Goal: Book appointment/travel/reservation

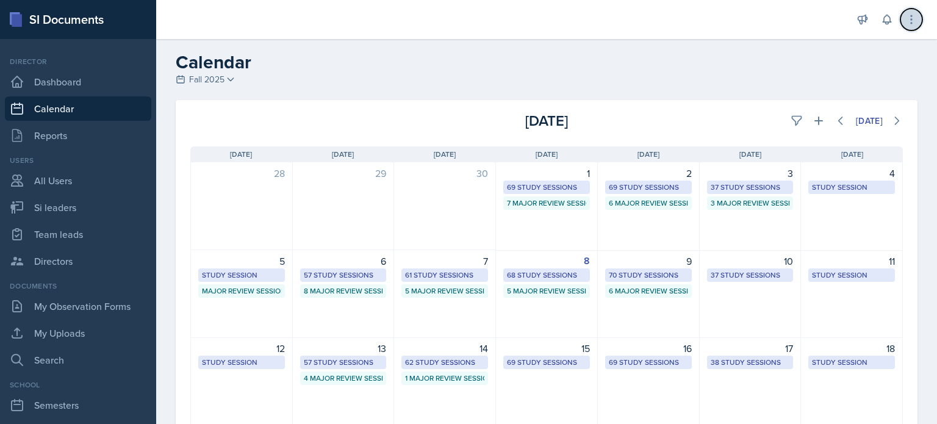
click at [907, 19] on icon at bounding box center [911, 19] width 12 height 12
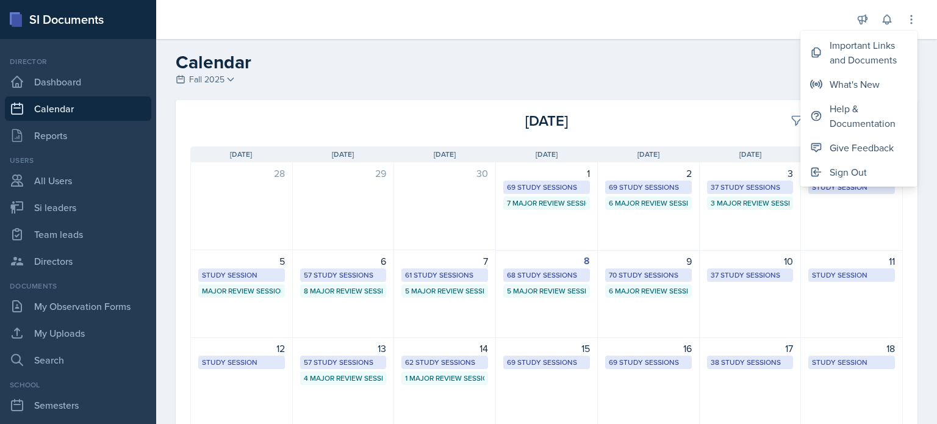
click at [653, 54] on h2 "Calendar" at bounding box center [547, 62] width 742 height 22
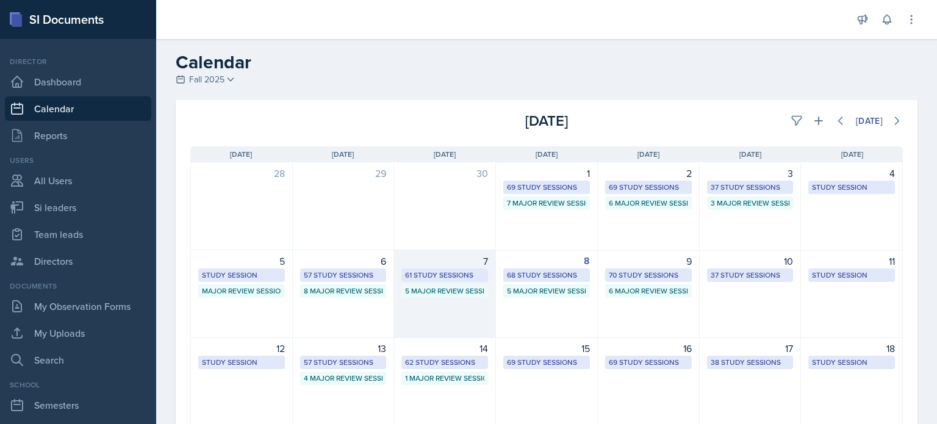
click at [437, 309] on div "7 61 Study Sessions 5 Major Review Sessions" at bounding box center [445, 294] width 102 height 88
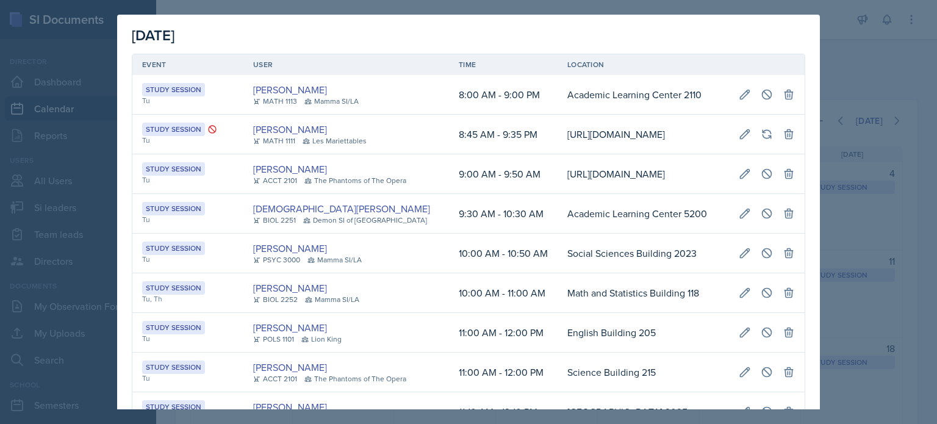
click at [854, 68] on div at bounding box center [468, 212] width 937 height 424
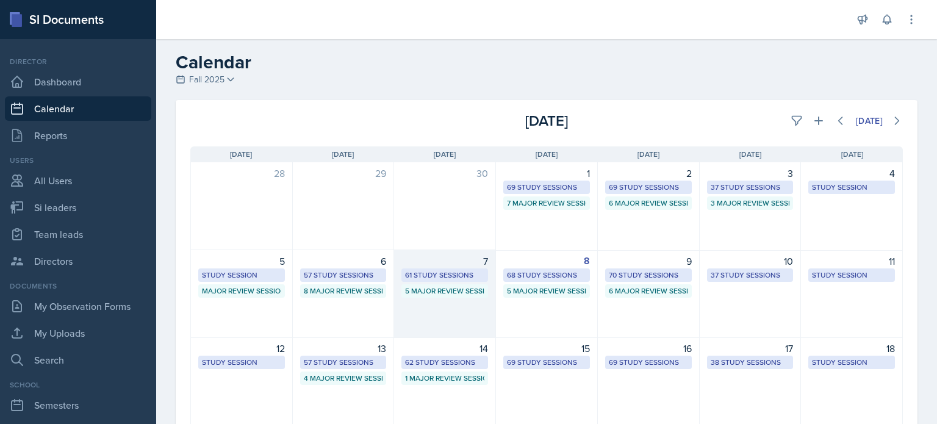
click at [445, 311] on div "7 61 Study Sessions 5 Major Review Sessions" at bounding box center [445, 294] width 102 height 88
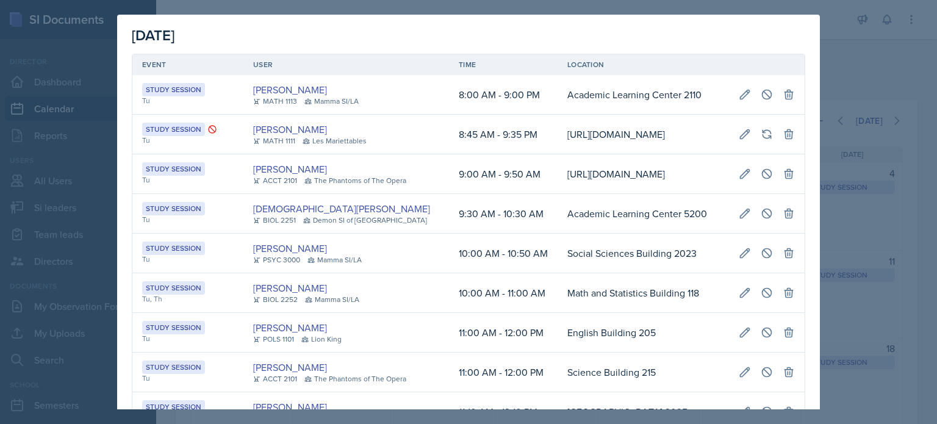
click at [418, 96] on td "[PERSON_NAME] MATH 1113 Mamma SI/LA" at bounding box center [346, 95] width 206 height 40
click at [738, 95] on icon at bounding box center [744, 94] width 12 height 12
select select "8"
select select "0"
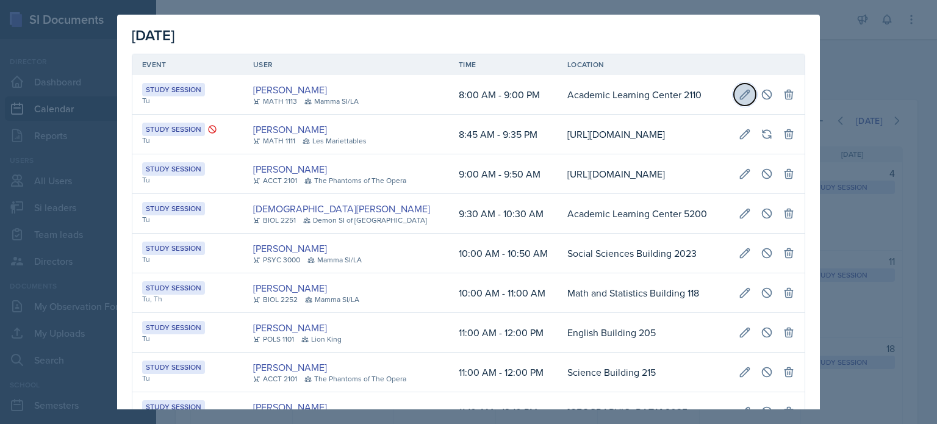
select select "AM"
select select "9"
select select "0"
select select "PM"
type input "Academic Learning Center 2110"
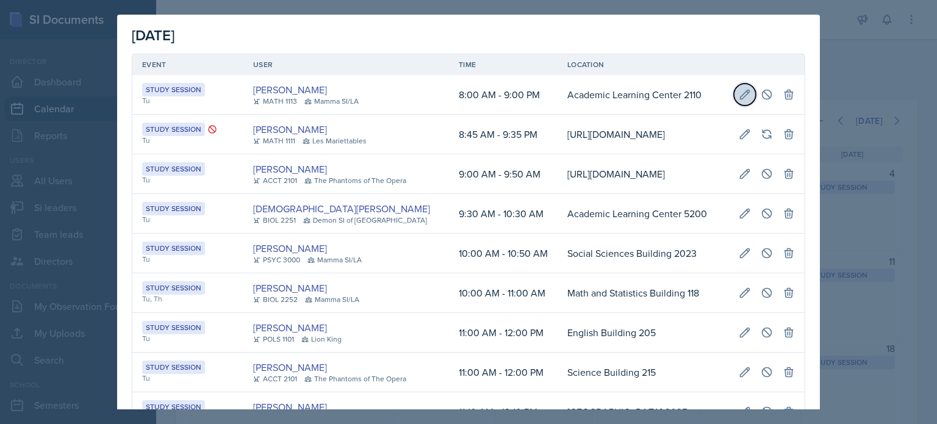
select select "d66089cd-5ee7-4f89-a345-f1bdd1643066"
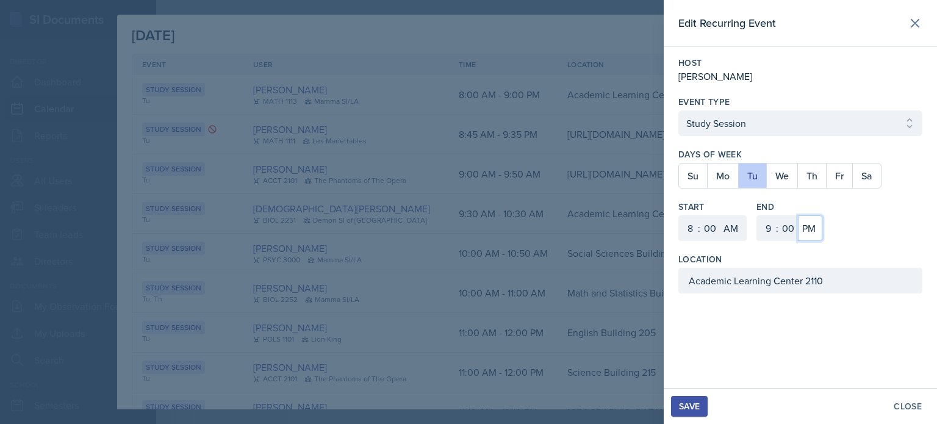
click at [814, 229] on select "AM PM" at bounding box center [810, 228] width 24 height 26
select select "AM"
click at [798, 215] on select "AM PM" at bounding box center [810, 228] width 24 height 26
click at [686, 404] on div "Save" at bounding box center [689, 406] width 21 height 10
click at [595, 338] on div at bounding box center [468, 212] width 937 height 424
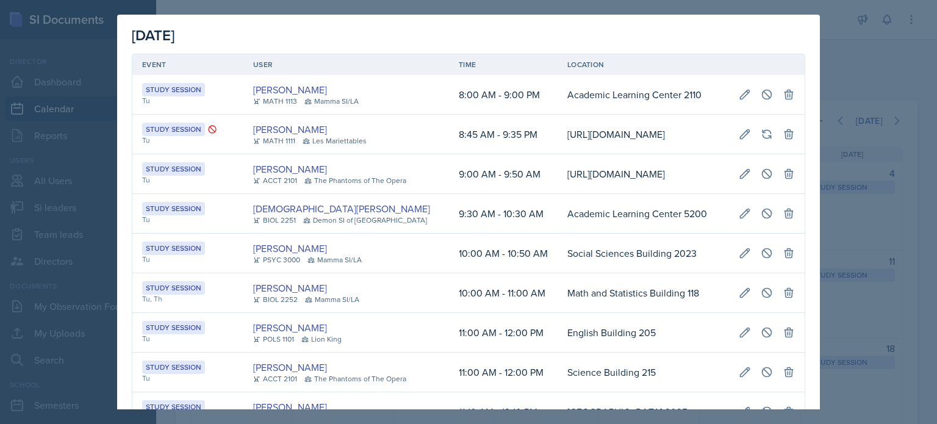
drag, startPoint x: 595, startPoint y: 329, endPoint x: 562, endPoint y: 289, distance: 51.5
click at [562, 234] on td "Academic Learning Center 5200" at bounding box center [642, 214] width 171 height 40
click at [892, 67] on div at bounding box center [468, 212] width 937 height 424
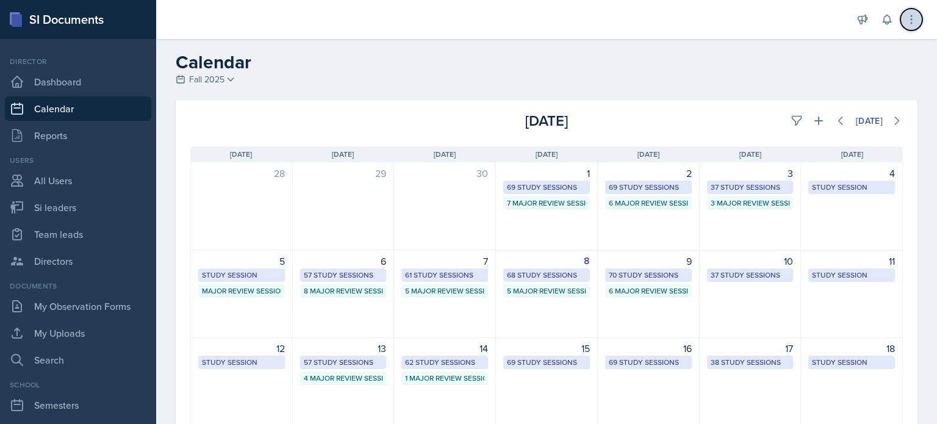
click at [913, 23] on icon at bounding box center [911, 19] width 12 height 12
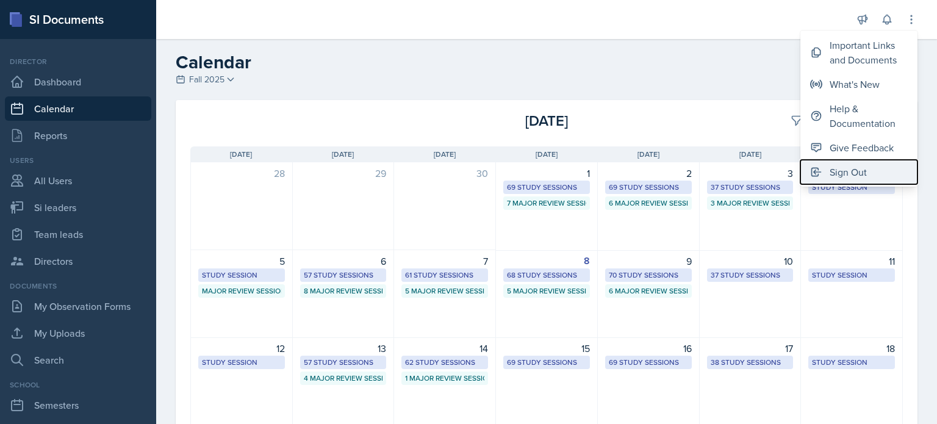
click at [848, 174] on div "Sign Out" at bounding box center [847, 172] width 37 height 15
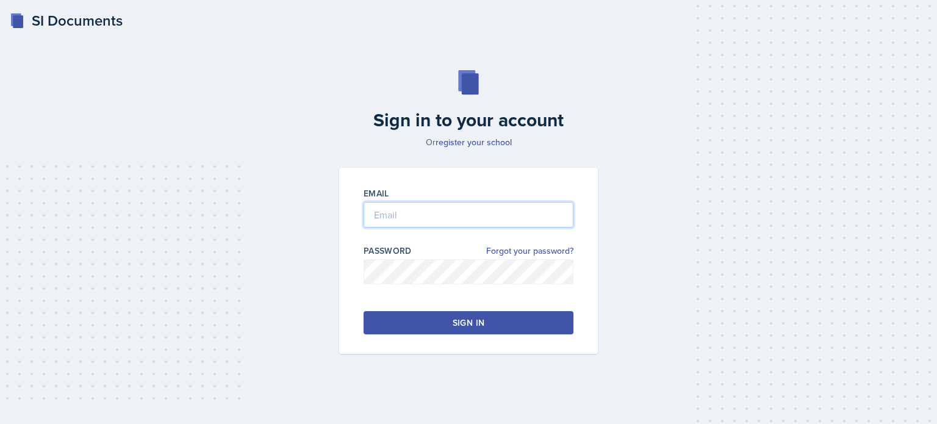
click at [417, 221] on input "email" at bounding box center [468, 215] width 210 height 26
type input "[EMAIL_ADDRESS][DOMAIN_NAME]"
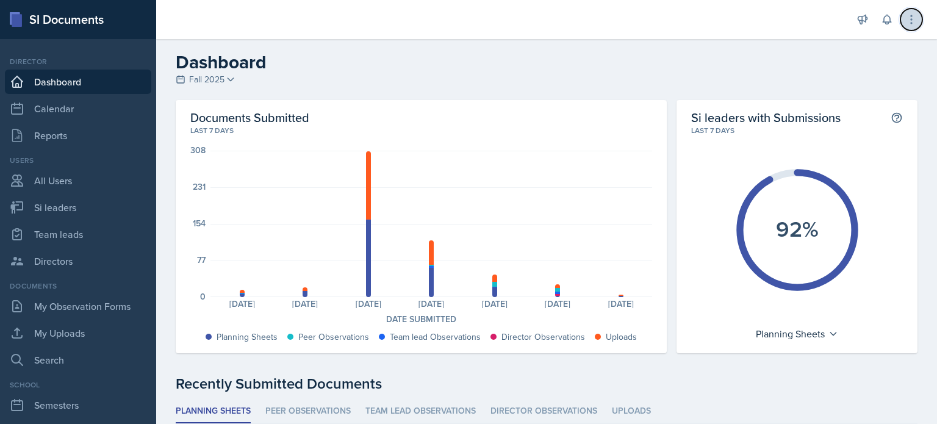
click at [915, 15] on icon at bounding box center [911, 19] width 12 height 12
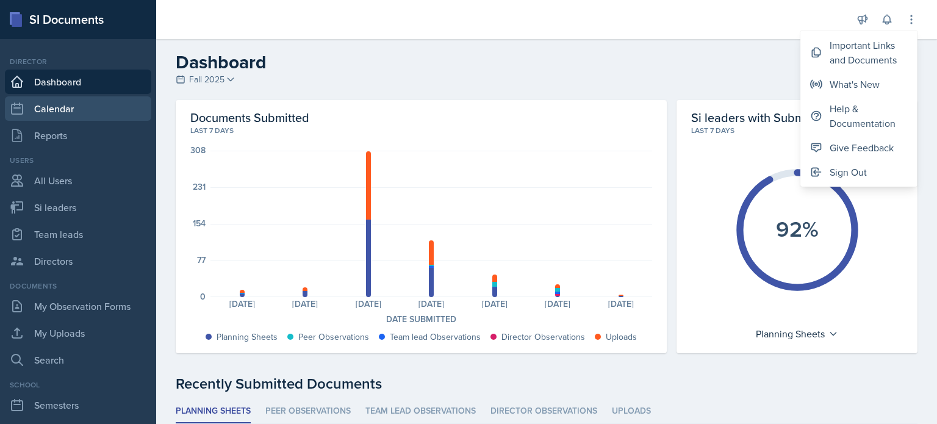
click at [59, 113] on link "Calendar" at bounding box center [78, 108] width 146 height 24
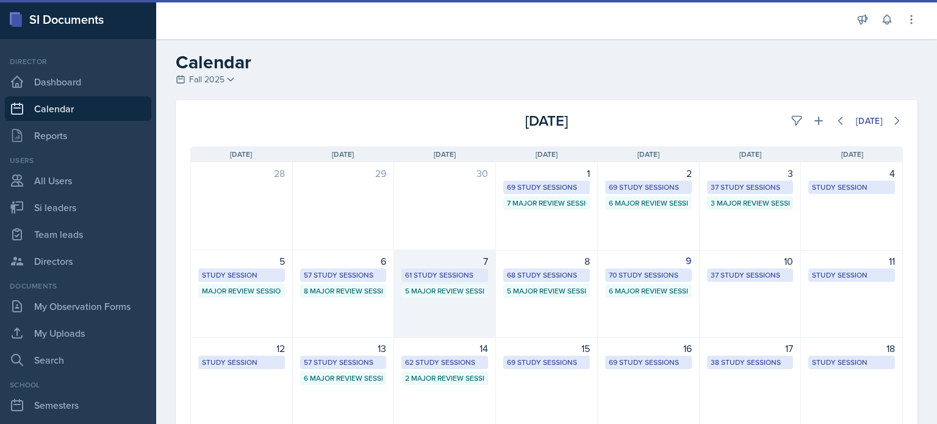
click at [438, 313] on div "7 61 Study Sessions 5 Major Review Sessions" at bounding box center [445, 294] width 102 height 88
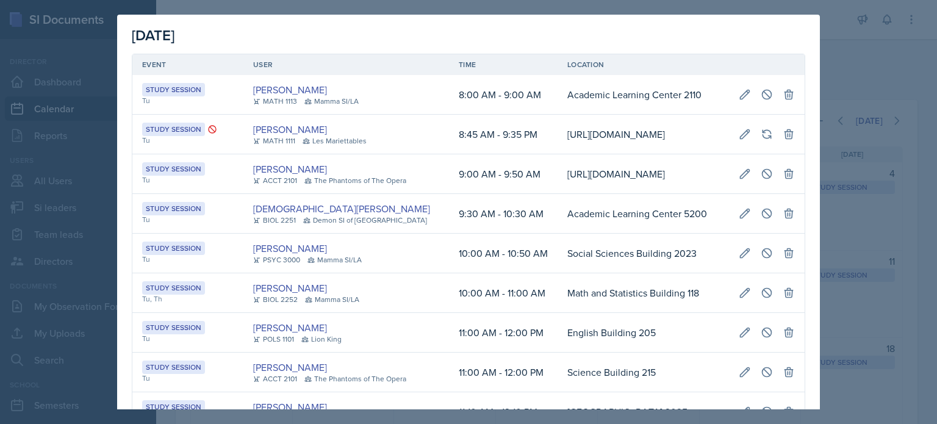
click at [404, 94] on div "[PERSON_NAME] MATH 1113 Mamma SI/LA" at bounding box center [346, 94] width 186 height 24
click at [740, 96] on icon at bounding box center [744, 94] width 9 height 9
select select "8"
select select "0"
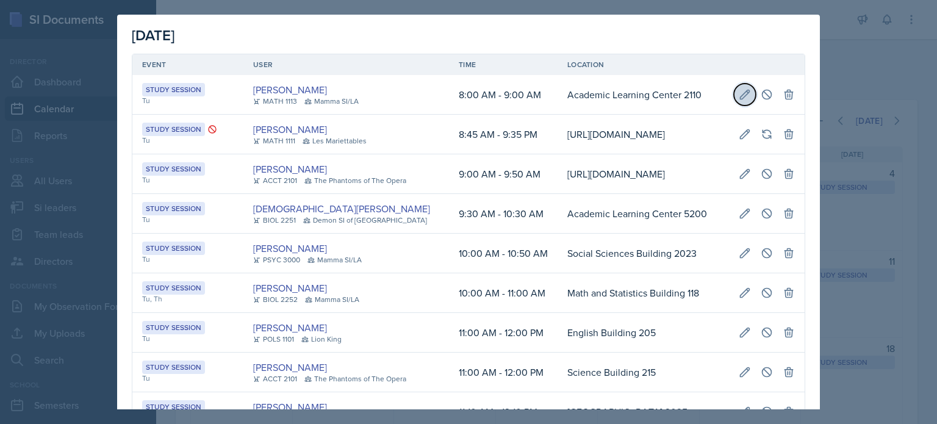
select select "AM"
select select "9"
select select "0"
select select "AM"
type input "Academic Learning Center 2110"
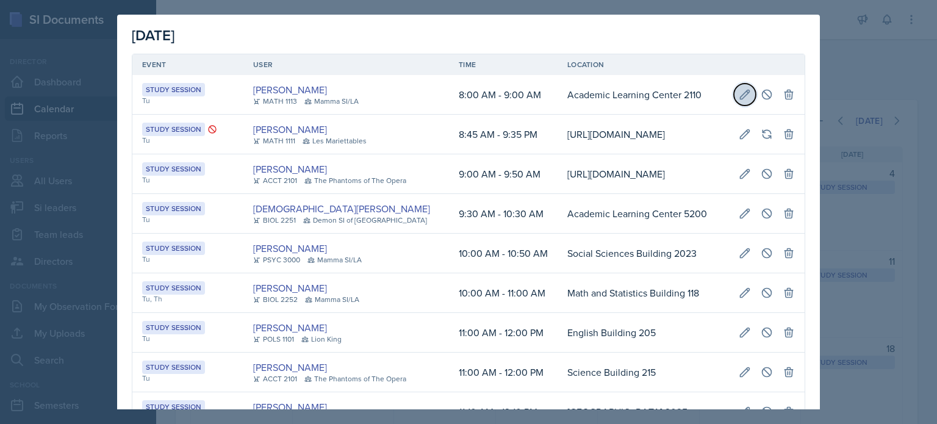
select select "d66089cd-5ee7-4f89-a345-f1bdd1643066"
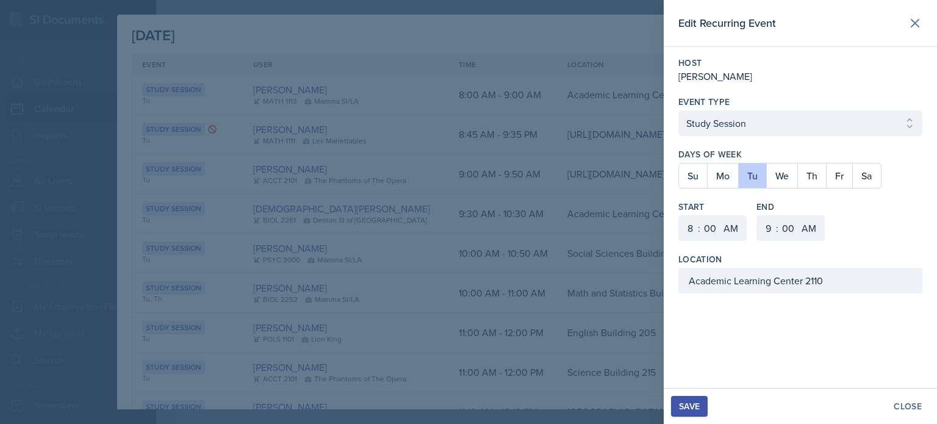
click at [496, 259] on div at bounding box center [468, 212] width 937 height 424
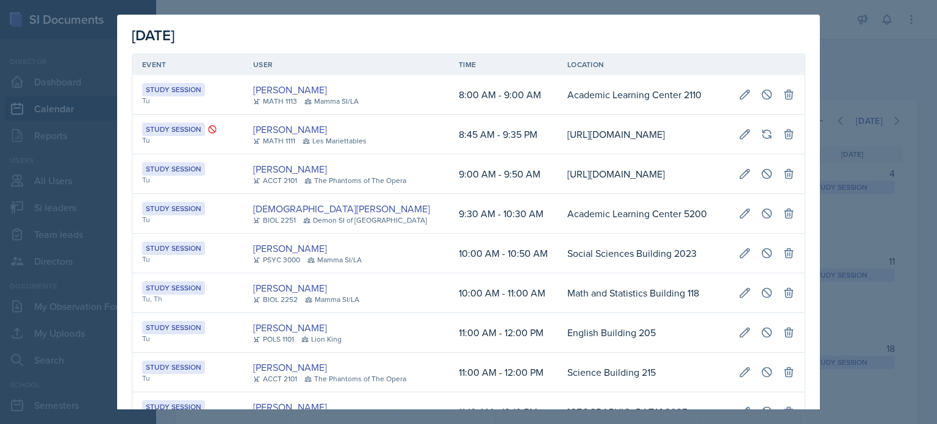
click at [864, 248] on div at bounding box center [468, 212] width 937 height 424
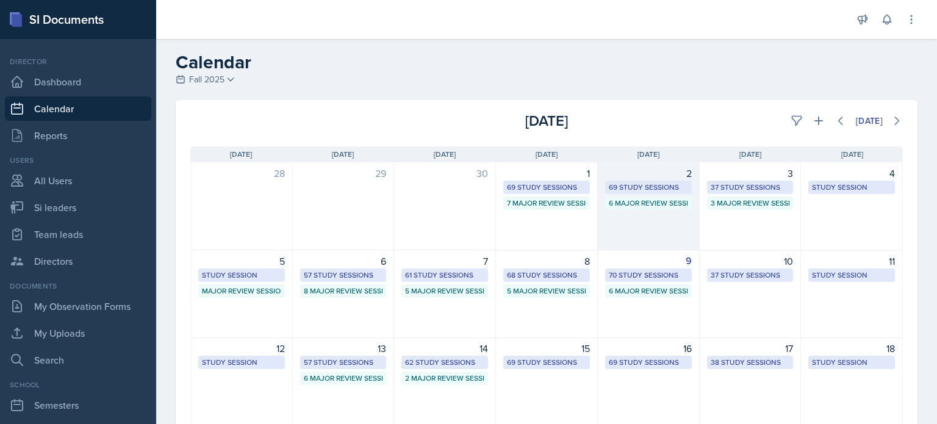
click at [640, 220] on div "2 69 Study Sessions 6 Major Review Sessions" at bounding box center [649, 206] width 102 height 88
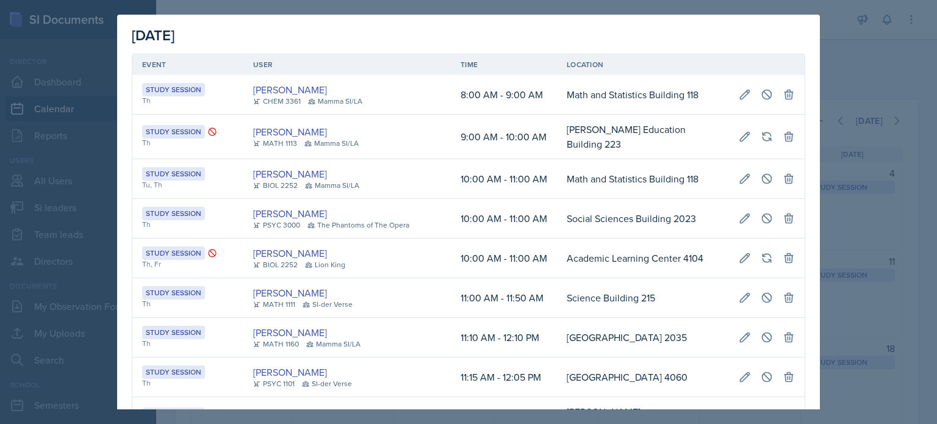
scroll to position [0, 271]
click at [557, 201] on td "Social Sciences Building 2023" at bounding box center [643, 219] width 172 height 40
click at [855, 74] on div at bounding box center [468, 212] width 937 height 424
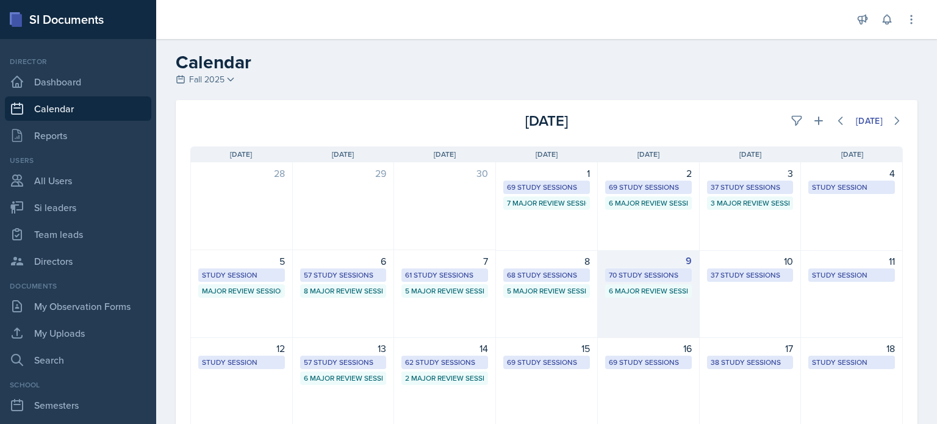
click at [630, 312] on div "9 70 Study Sessions 6 Major Review Sessions" at bounding box center [649, 294] width 102 height 88
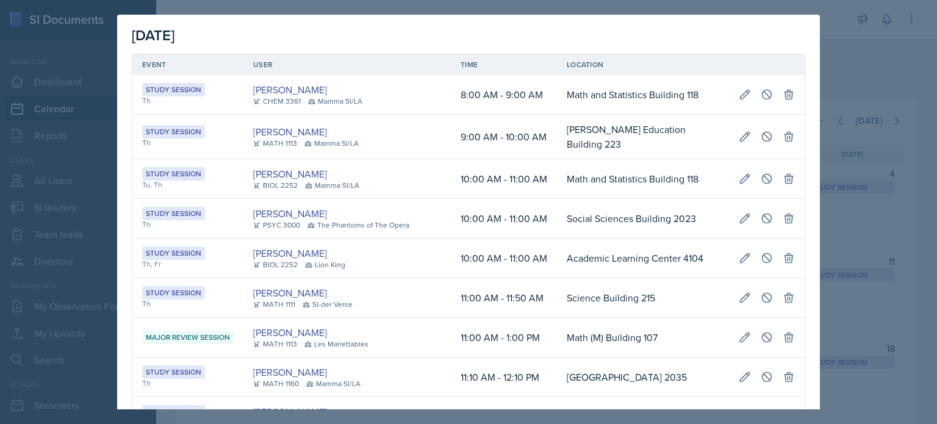
click at [853, 42] on div at bounding box center [468, 212] width 937 height 424
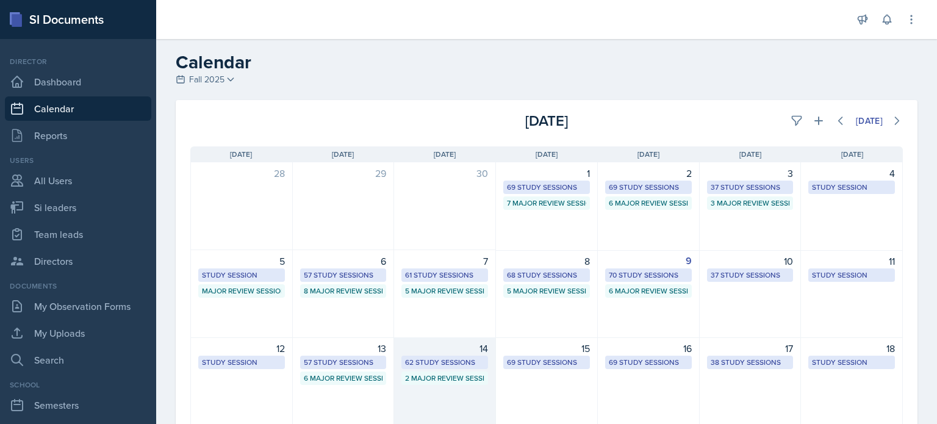
click at [423, 389] on div "14 62 Study Sessions 2 Major Review Sessions" at bounding box center [445, 381] width 102 height 88
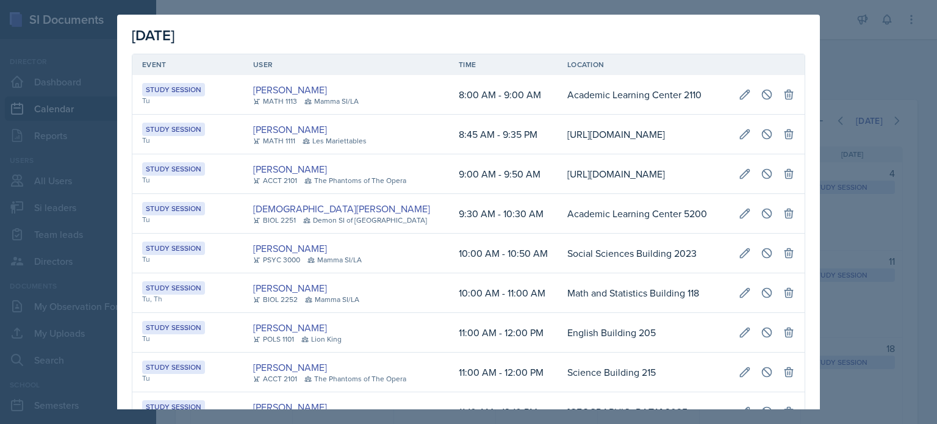
click at [882, 67] on div at bounding box center [468, 212] width 937 height 424
